Goal: Transaction & Acquisition: Obtain resource

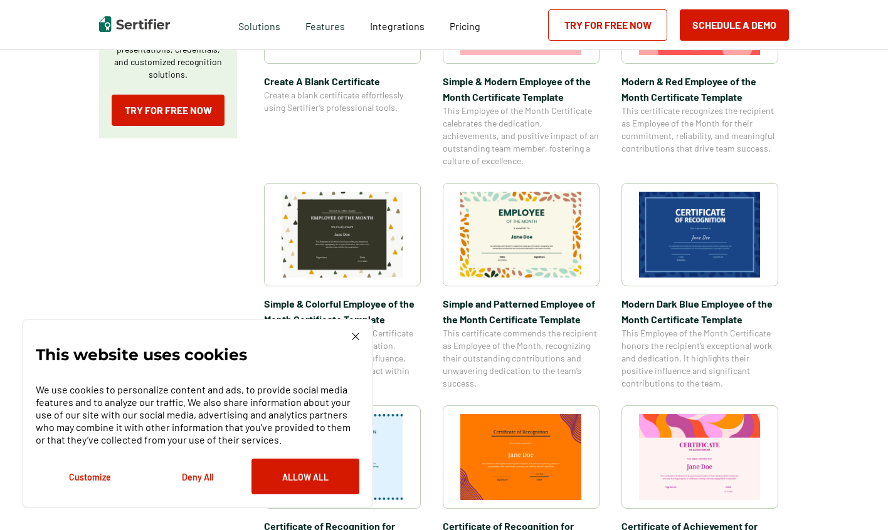
scroll to position [316, 0]
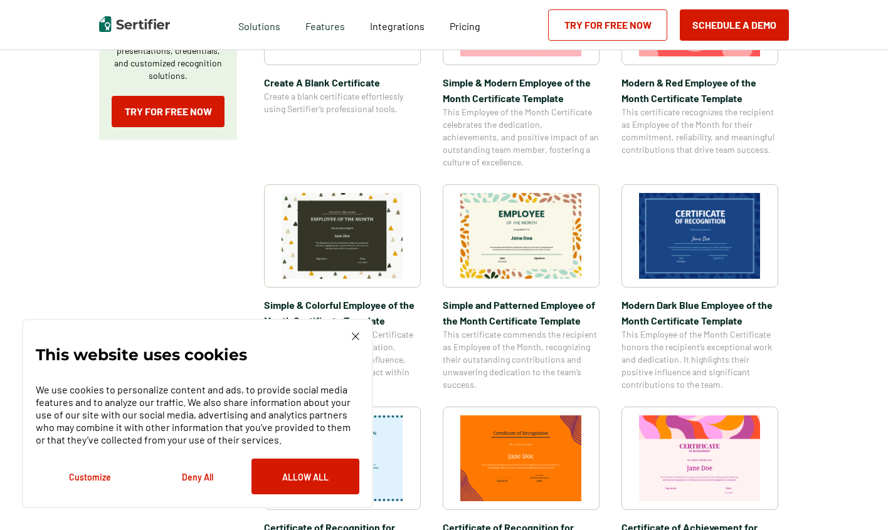
click at [681, 228] on img at bounding box center [700, 236] width 122 height 86
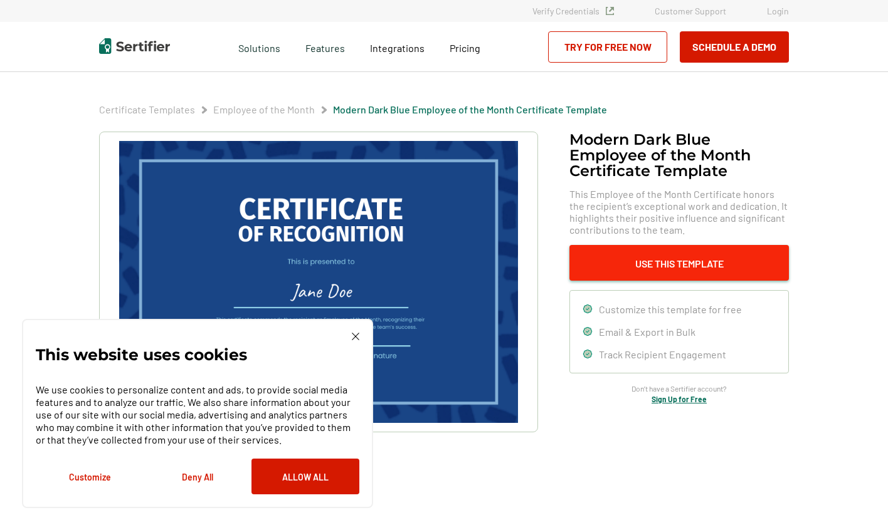
click at [666, 261] on button "Use This Template" at bounding box center [678, 263] width 219 height 36
